Goal: Share content: Share content

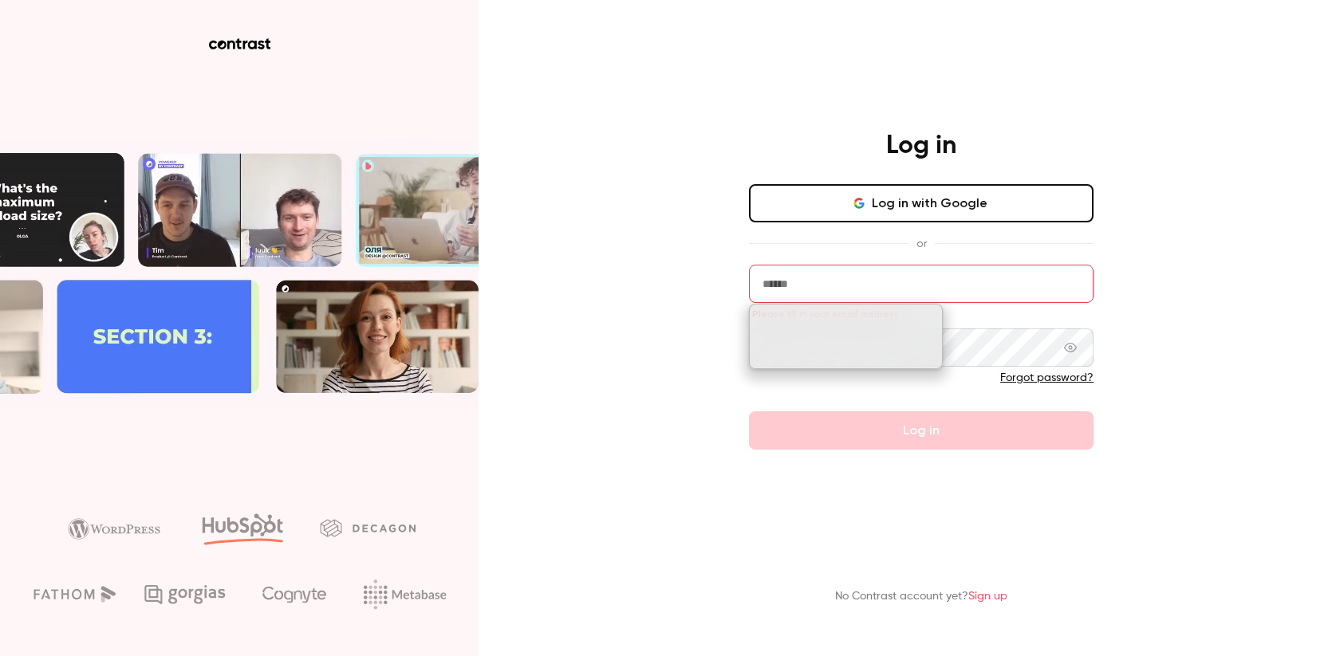
click at [868, 194] on button "Log in with Google" at bounding box center [921, 203] width 345 height 38
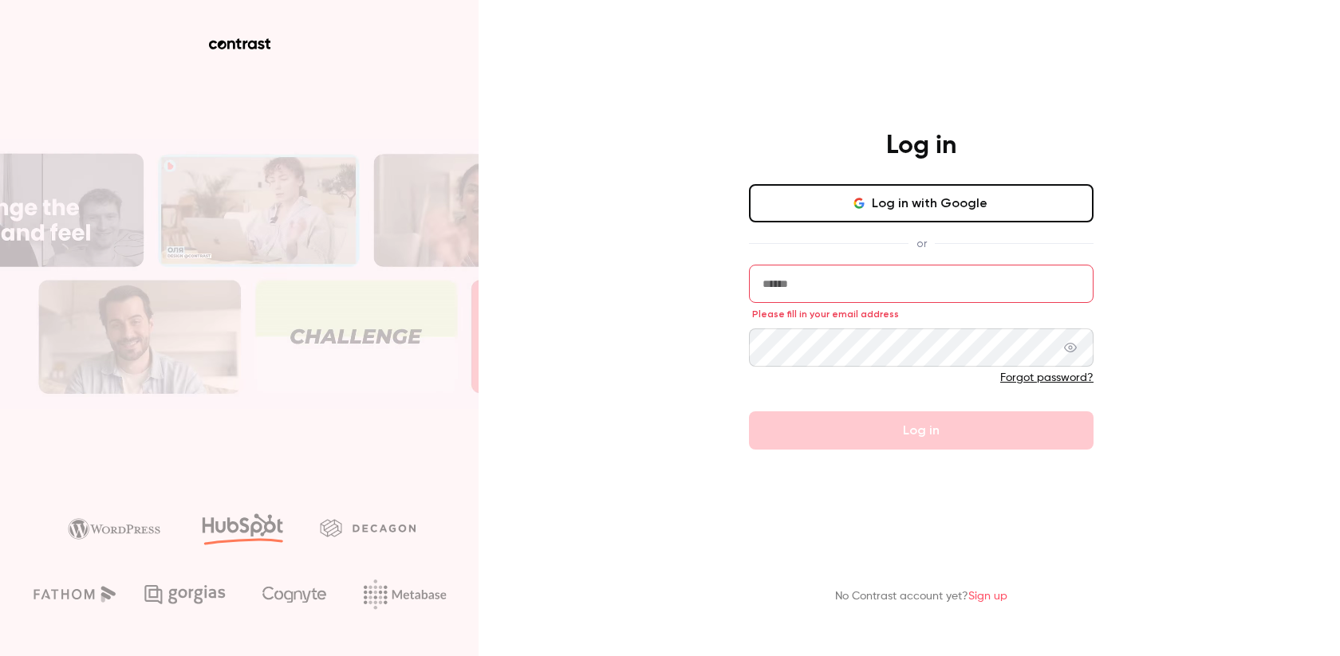
click at [1033, 64] on main "Log in Log in with Google or Please fill in your email address Forgot password?…" at bounding box center [921, 328] width 415 height 656
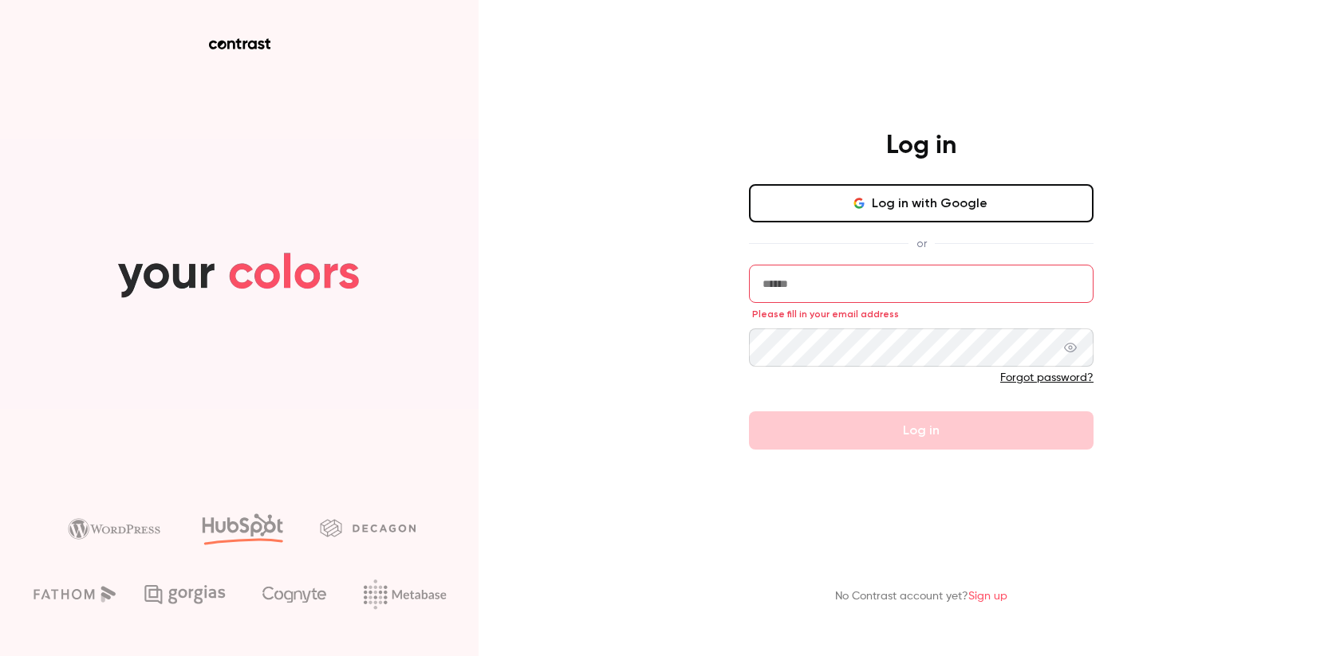
click at [801, 278] on input "email" at bounding box center [921, 284] width 345 height 38
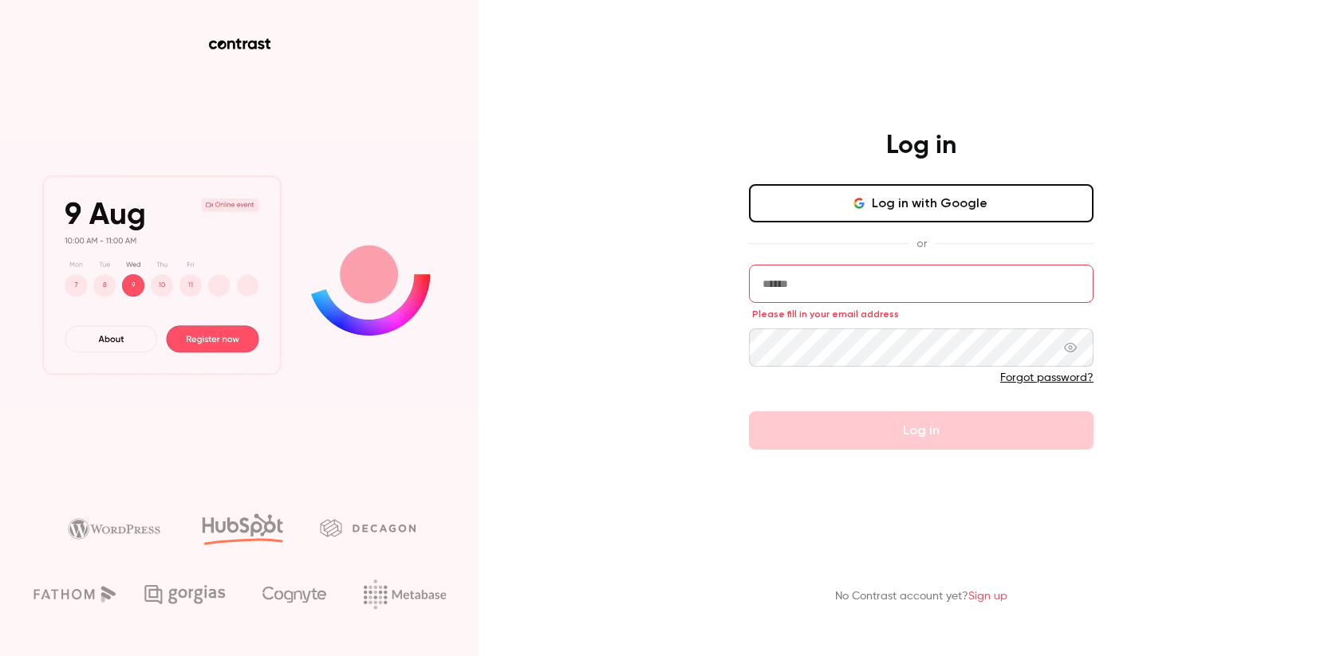
click at [885, 265] on input "email" at bounding box center [921, 284] width 345 height 38
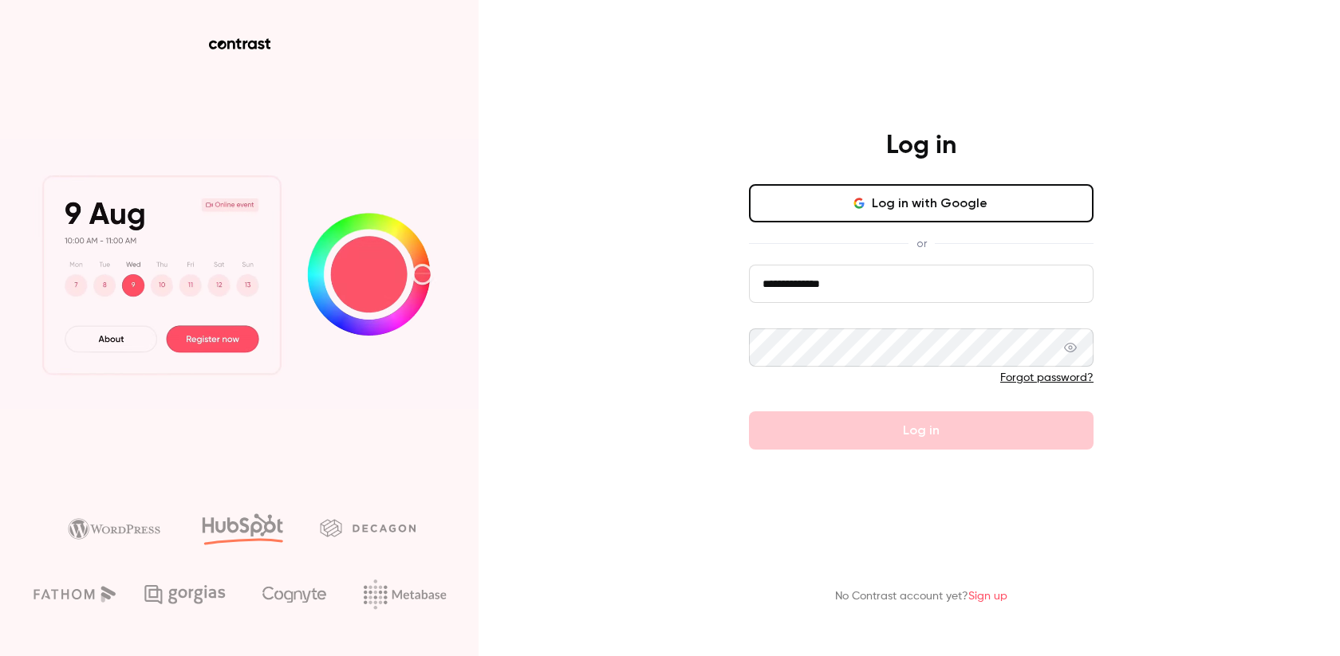
type input "**********"
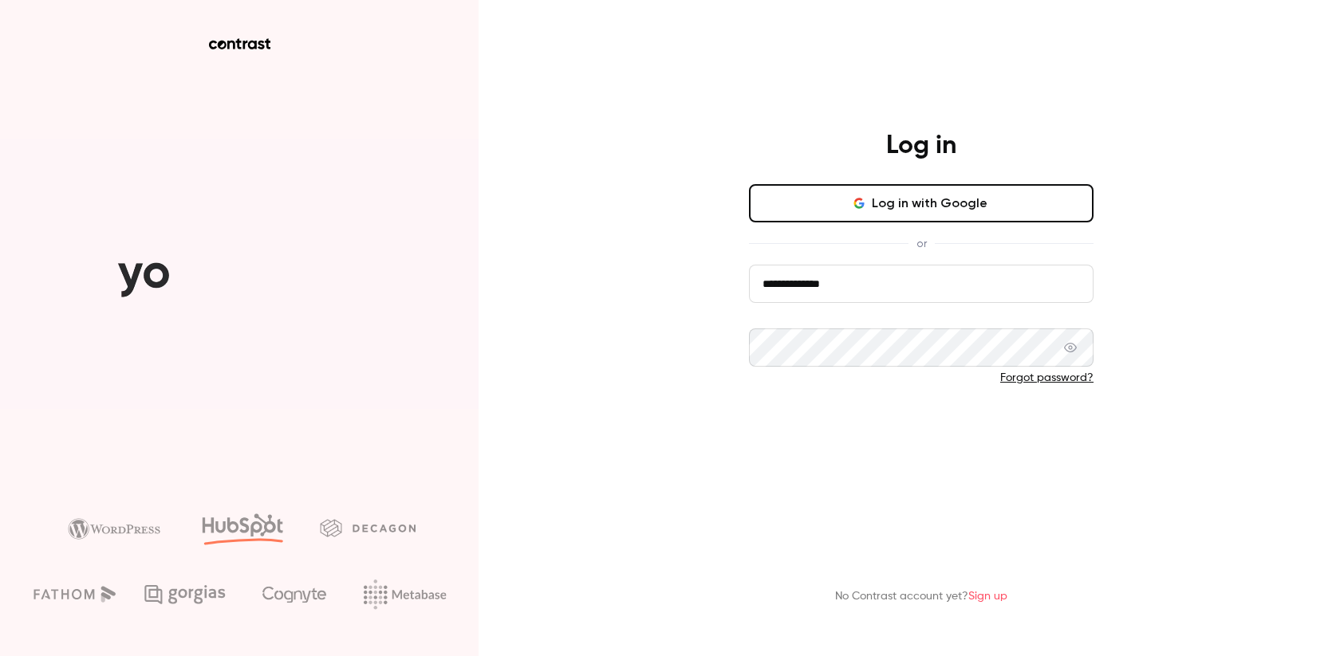
click at [858, 412] on button "Log in" at bounding box center [921, 431] width 345 height 38
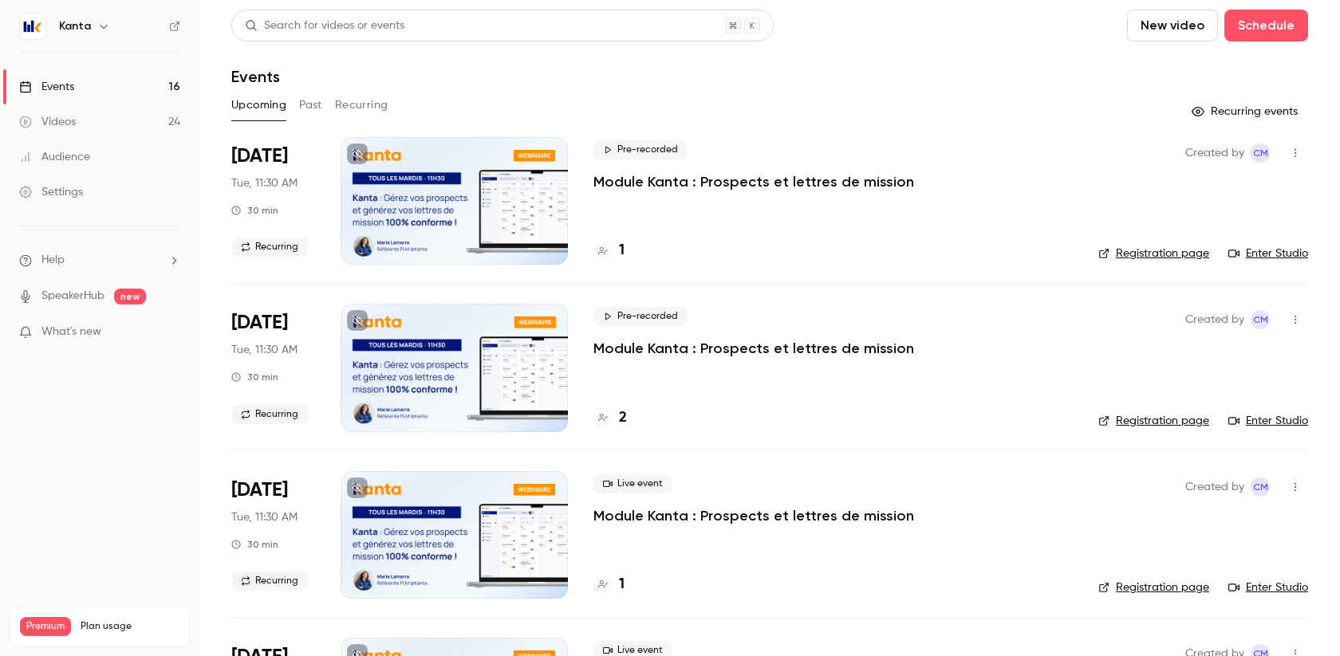
click at [299, 108] on button "Past" at bounding box center [310, 106] width 23 height 26
click at [375, 103] on button "Recurring" at bounding box center [361, 106] width 53 height 26
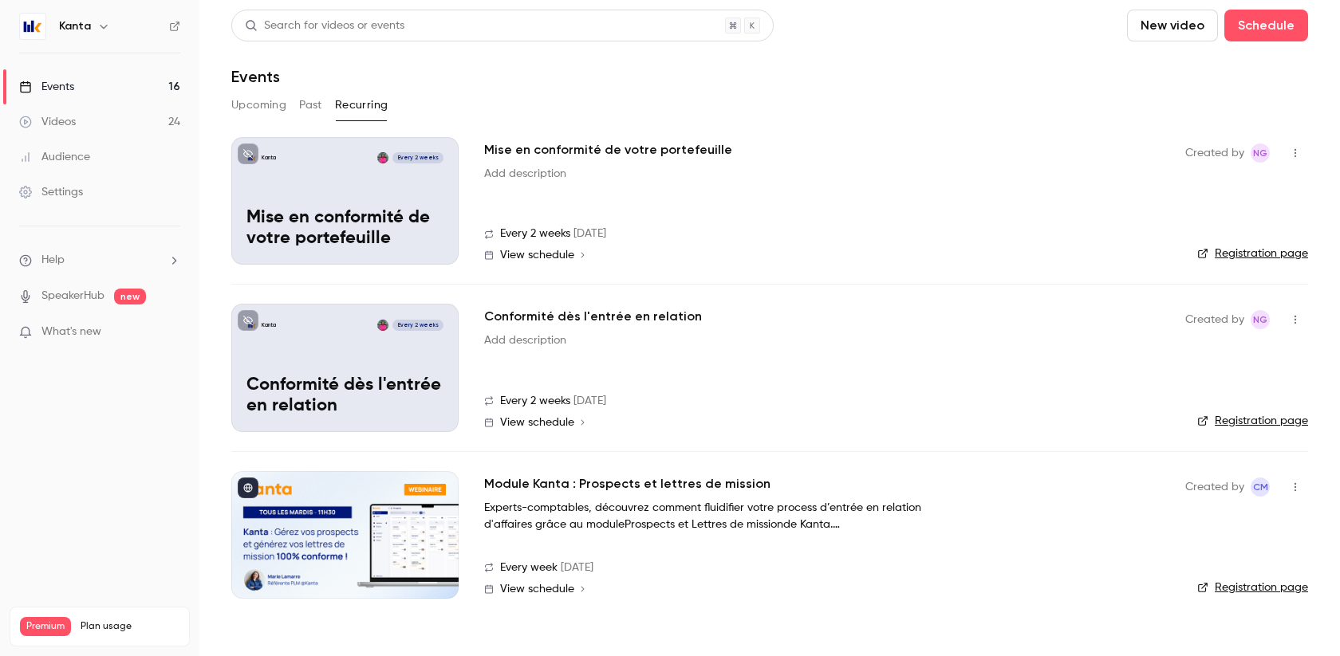
click at [270, 105] on button "Upcoming" at bounding box center [258, 106] width 55 height 26
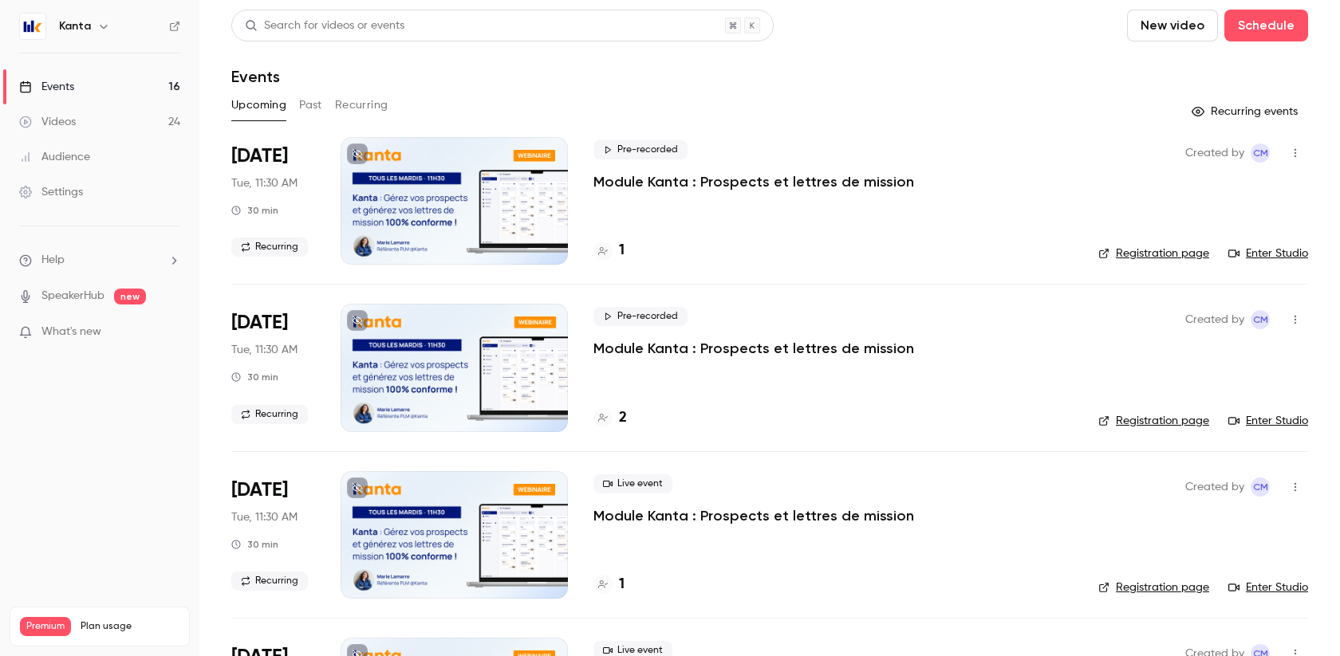
click at [691, 185] on p "Module Kanta : Prospects et lettres de mission" at bounding box center [753, 181] width 321 height 19
click at [797, 183] on p "Module Kanta : Prospects et lettres de mission" at bounding box center [753, 181] width 321 height 19
click at [73, 79] on div "Events" at bounding box center [46, 87] width 55 height 16
click at [97, 26] on icon "button" at bounding box center [103, 26] width 13 height 13
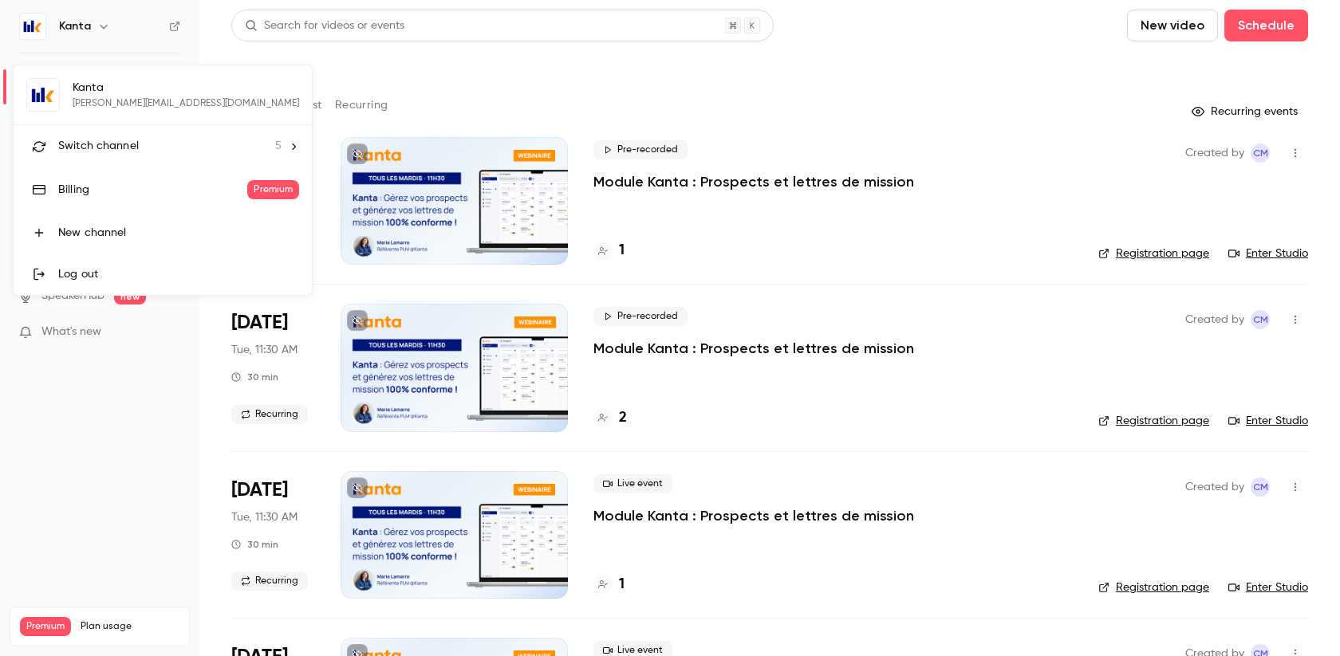
click at [137, 134] on li "Switch channel 5" at bounding box center [163, 146] width 298 height 42
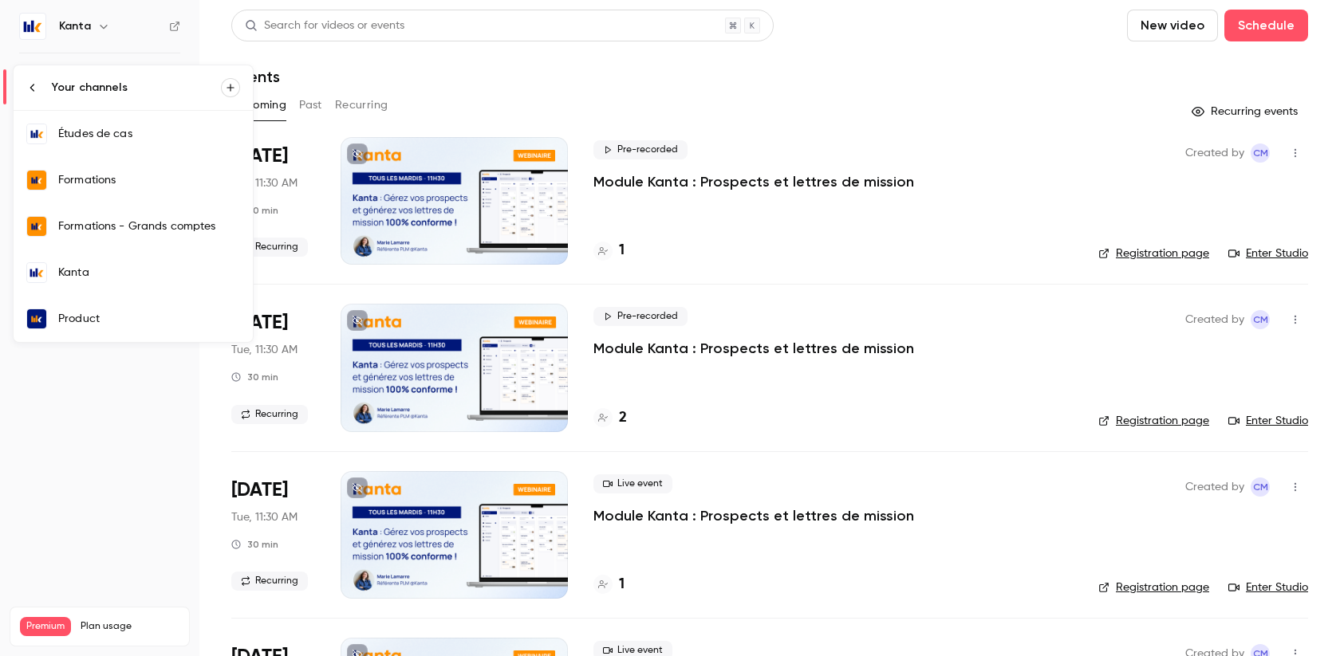
click at [136, 175] on div "Formations" at bounding box center [149, 180] width 182 height 16
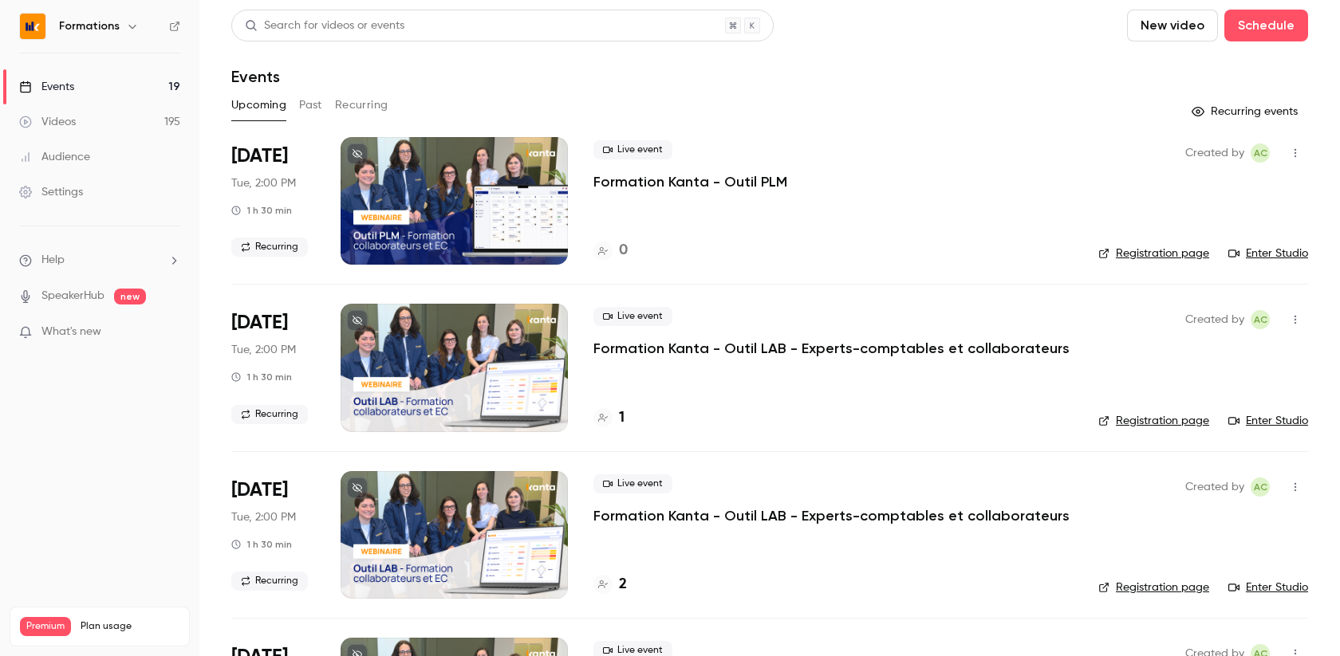
click at [882, 353] on p "Formation Kanta - Outil LAB - Experts-comptables et collaborateurs" at bounding box center [831, 348] width 476 height 19
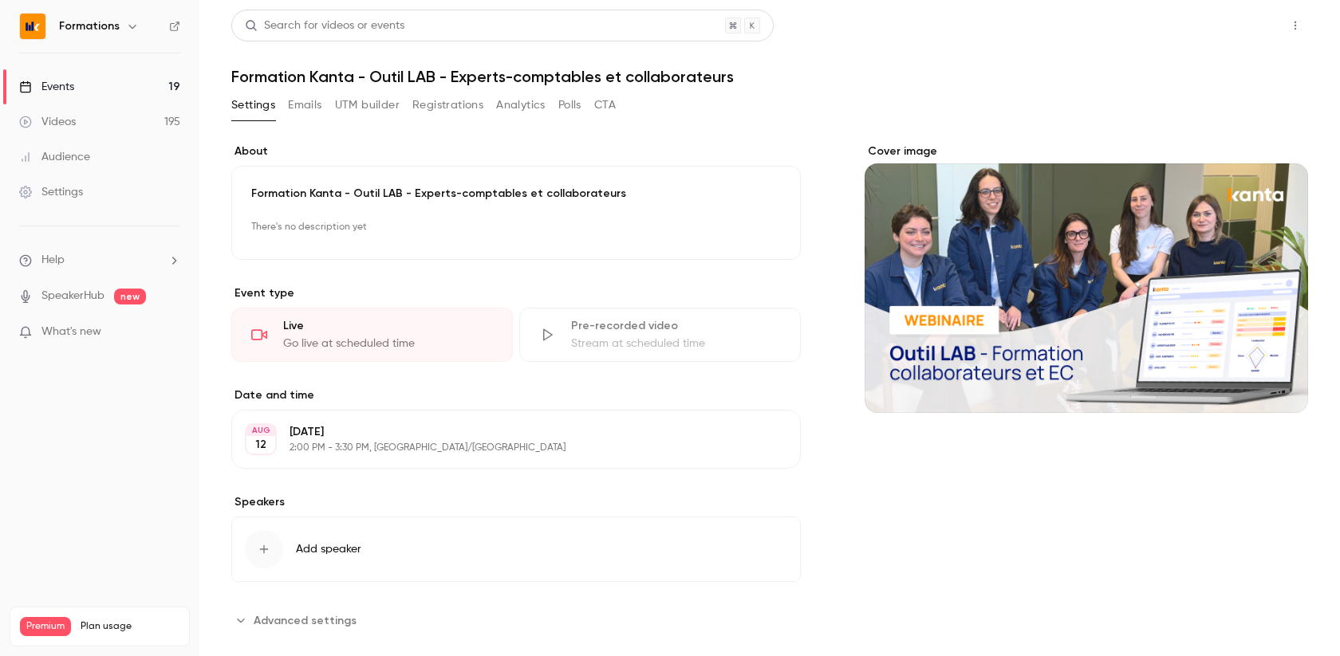
click at [1250, 21] on button "Share" at bounding box center [1238, 26] width 63 height 32
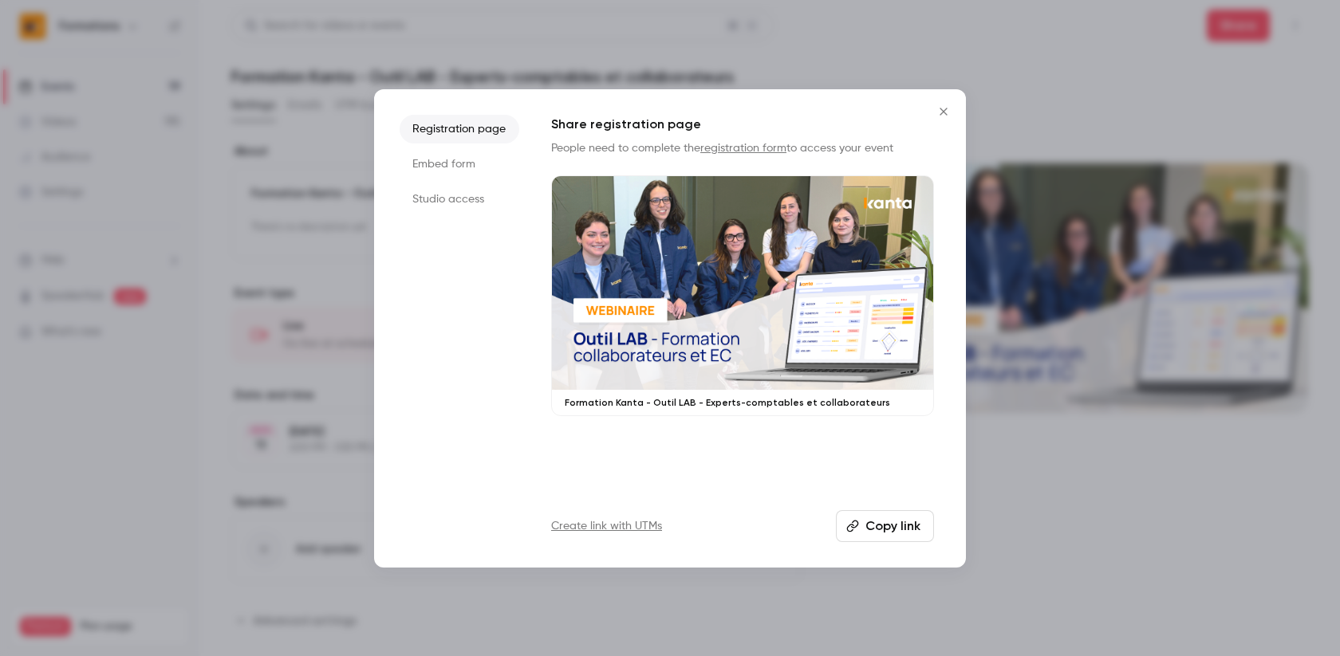
click at [907, 526] on button "Copy link" at bounding box center [885, 527] width 98 height 32
